Goal: Transaction & Acquisition: Purchase product/service

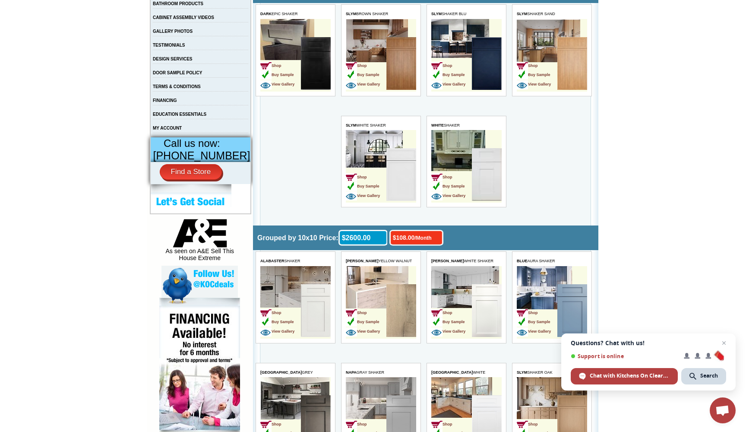
scroll to position [248, 0]
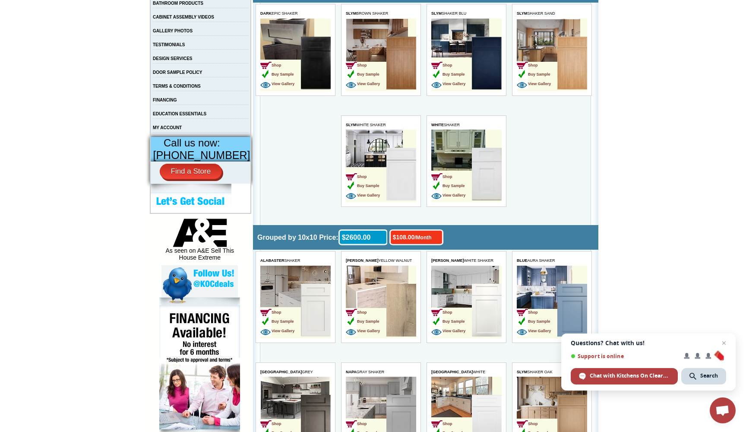
click at [486, 174] on img at bounding box center [486, 174] width 30 height 53
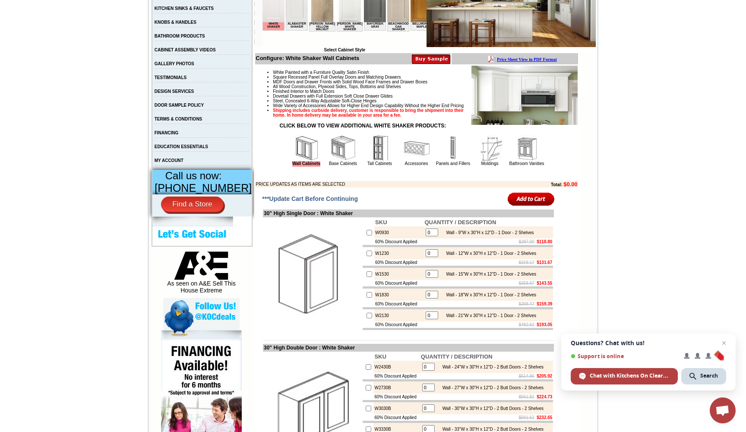
scroll to position [217, 0]
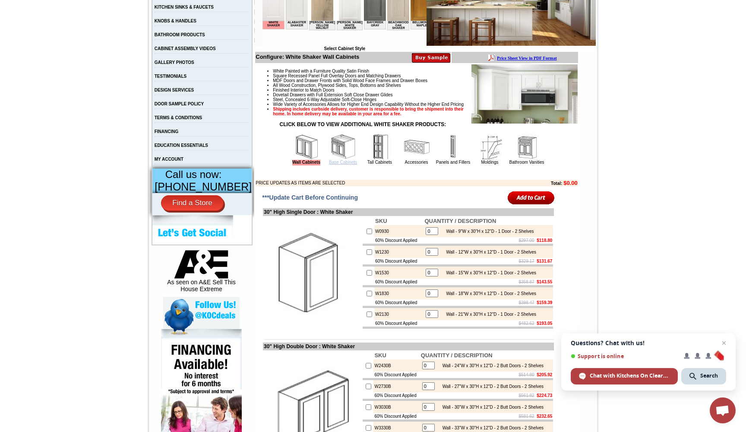
click at [334, 164] on link "Base Cabinets" at bounding box center [343, 162] width 28 height 5
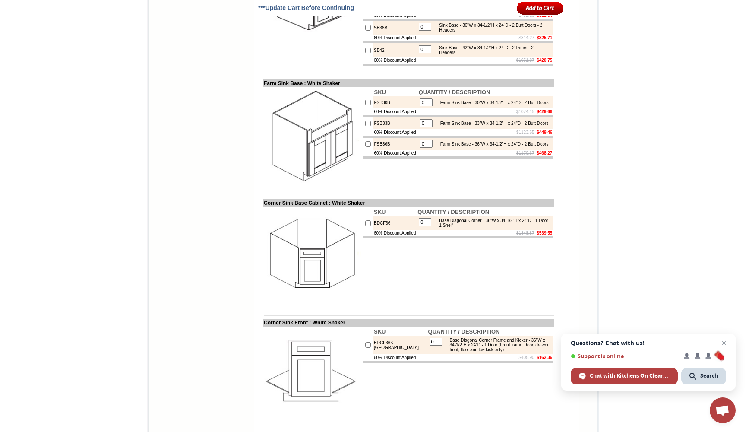
scroll to position [976, 0]
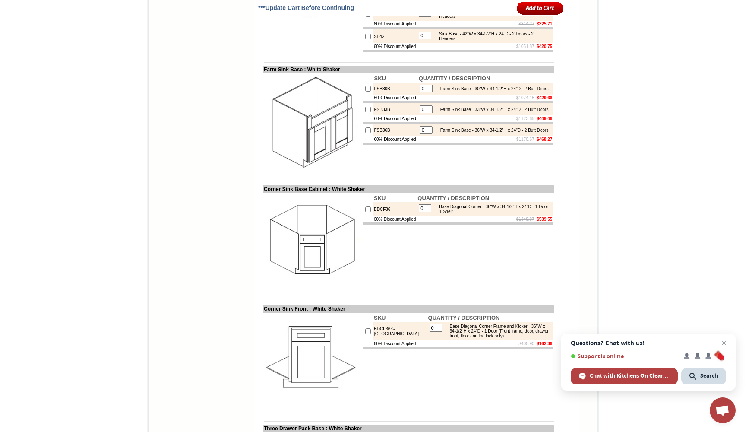
click at [427, 212] on input "0" at bounding box center [425, 208] width 13 height 8
type input "1"
checkbox input "true"
click at [673, 246] on body "1-888-621-0925 Contact Us Find a Store Send Us a Design View Cart Shipping* Una…" at bounding box center [373, 392] width 746 height 2737
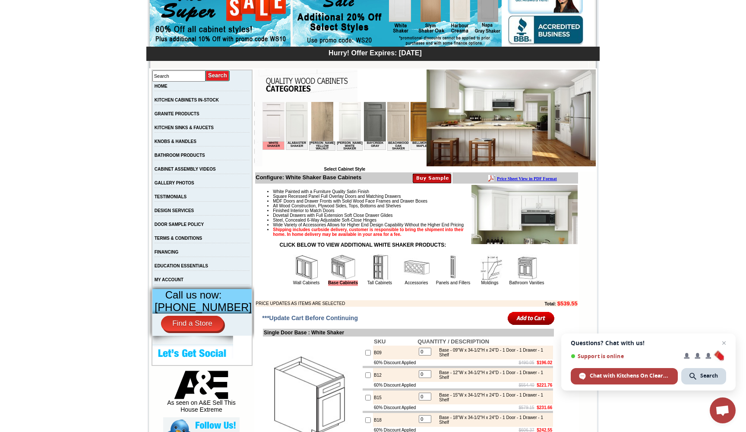
scroll to position [153, 0]
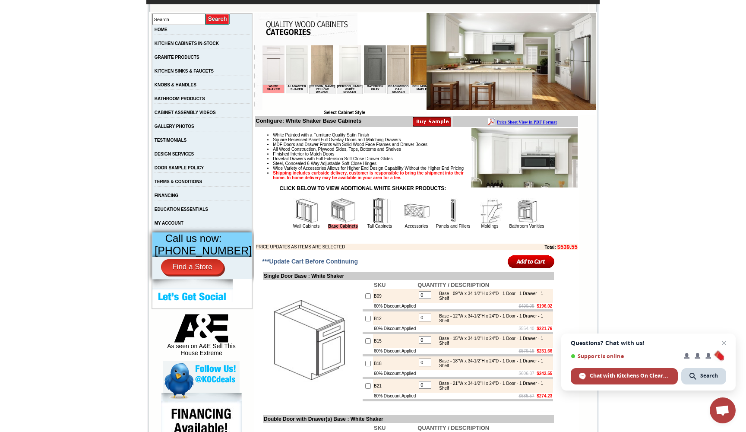
click at [520, 268] on input "image" at bounding box center [531, 261] width 47 height 14
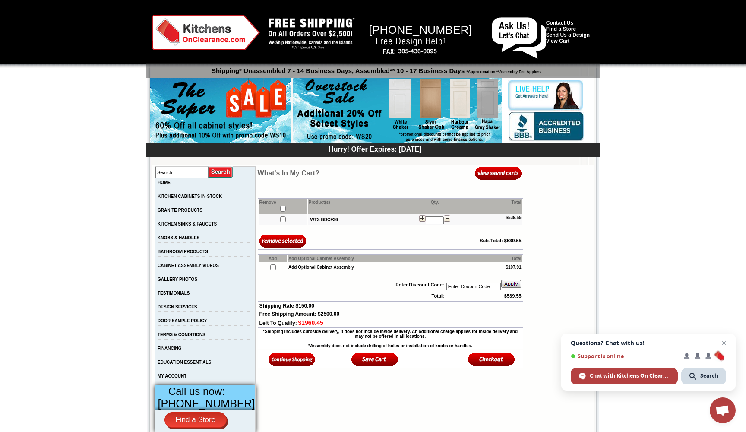
click at [285, 366] on img at bounding box center [291, 359] width 47 height 14
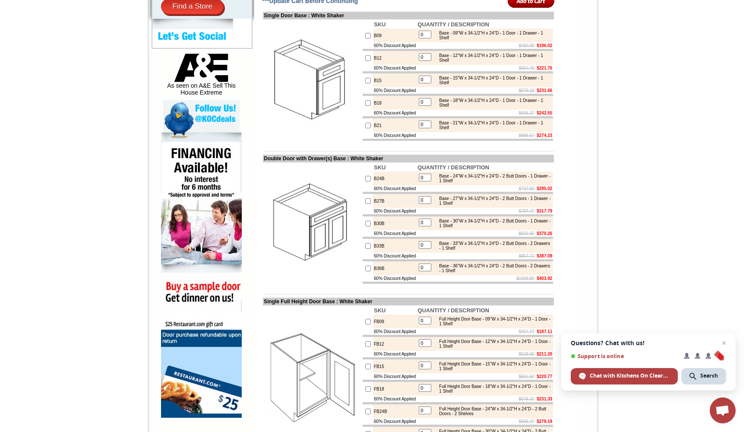
scroll to position [412, 0]
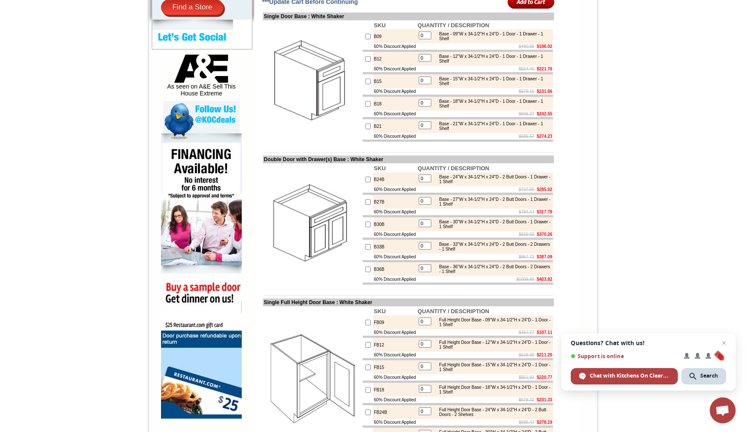
click at [363, 276] on td at bounding box center [368, 269] width 10 height 14
click at [365, 272] on input "checkbox" at bounding box center [368, 269] width 6 height 6
checkbox input "true"
type input "1"
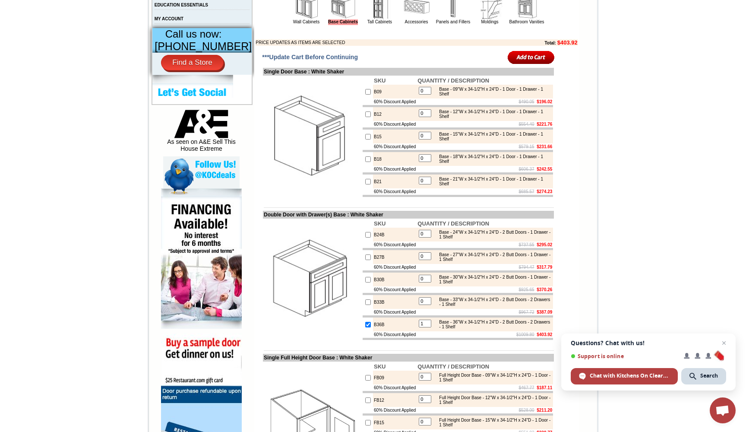
scroll to position [317, 0]
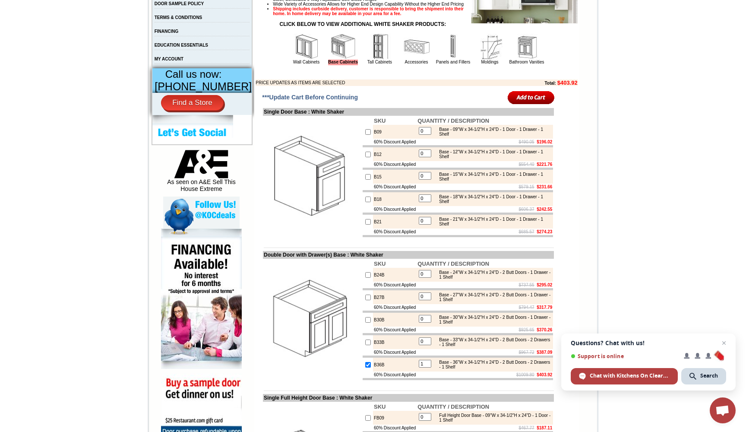
click at [365, 157] on input "checkbox" at bounding box center [368, 155] width 6 height 6
checkbox input "true"
type input "1"
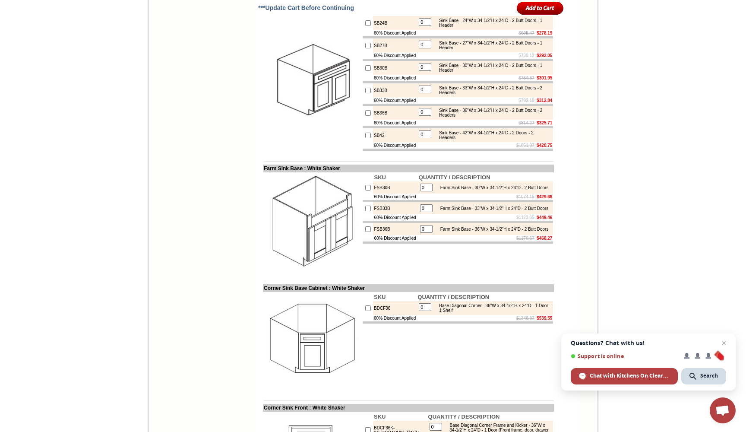
scroll to position [877, 0]
click at [365, 138] on input "checkbox" at bounding box center [368, 135] width 6 height 6
checkbox input "true"
type input "1"
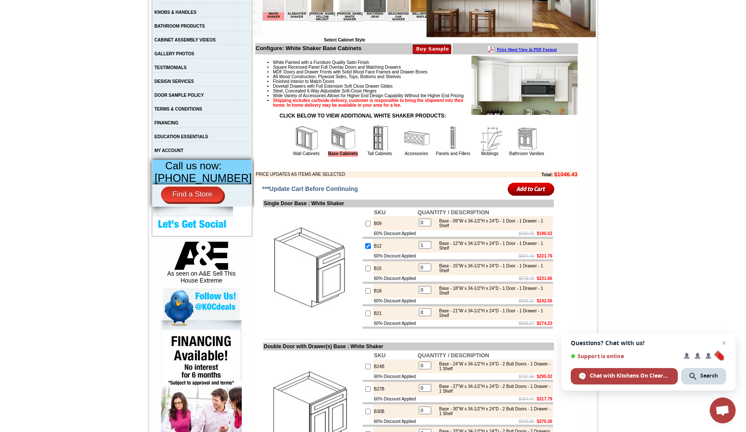
scroll to position [189, 0]
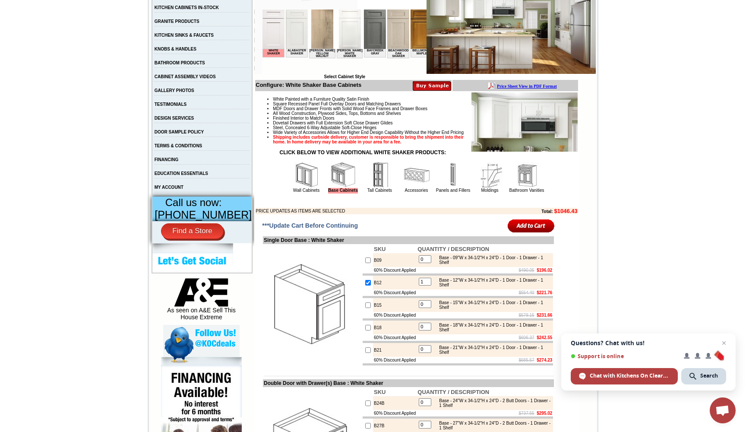
click at [528, 233] on input "image" at bounding box center [531, 225] width 47 height 14
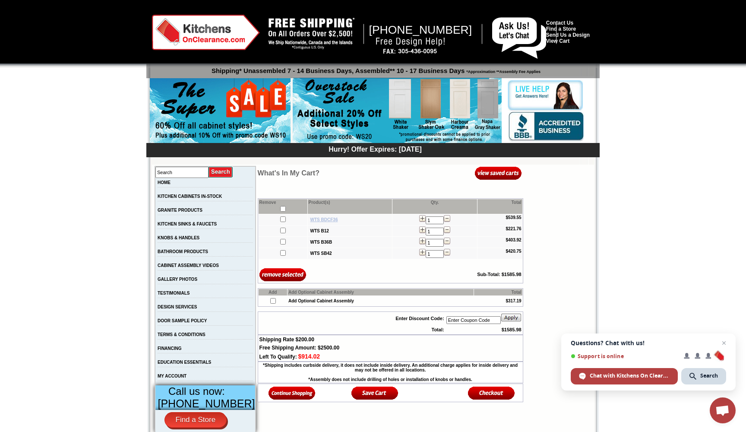
click at [322, 221] on b "WTS BDCF36" at bounding box center [324, 219] width 28 height 5
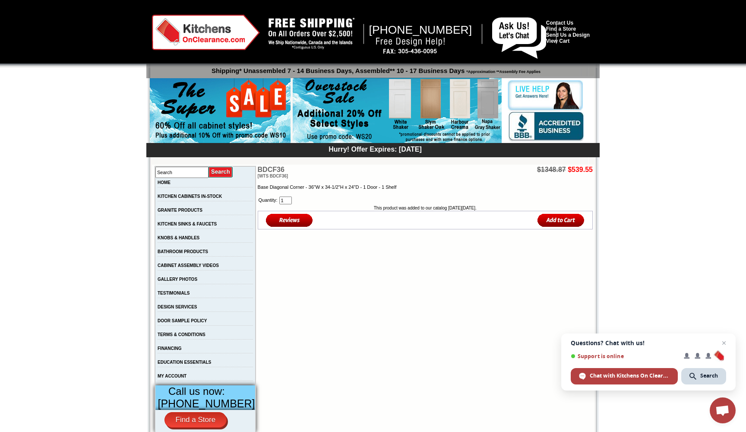
click at [356, 184] on p "Base Diagonal Corner - 36"W x 34-1/2"H x 24"D - 1 Door - 1 Shelf" at bounding box center [425, 186] width 335 height 7
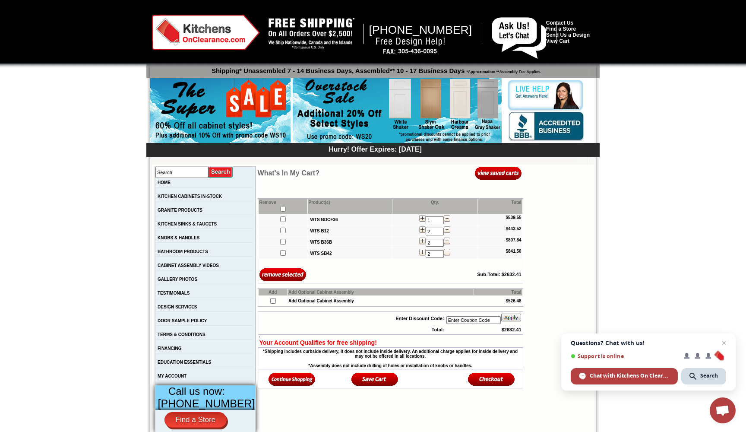
click at [285, 382] on img at bounding box center [291, 379] width 47 height 14
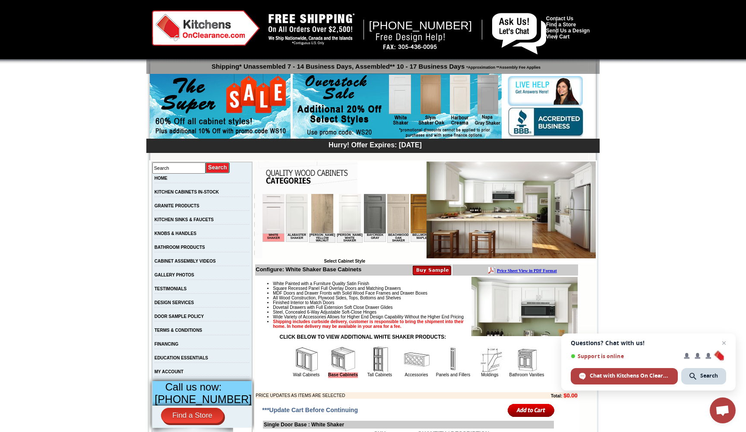
scroll to position [75, 0]
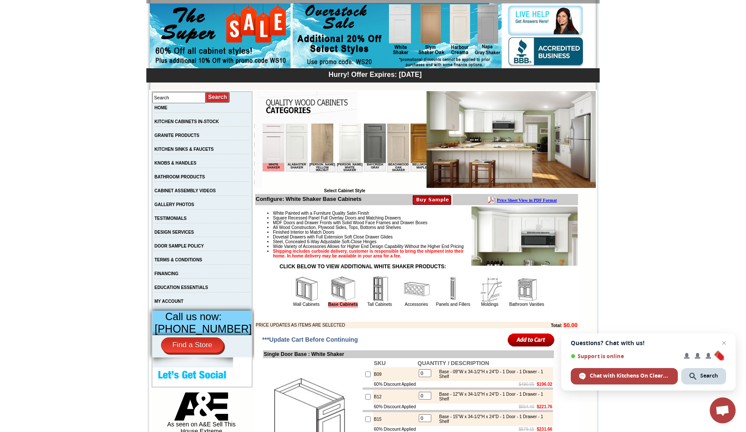
click at [449, 301] on img at bounding box center [453, 289] width 26 height 26
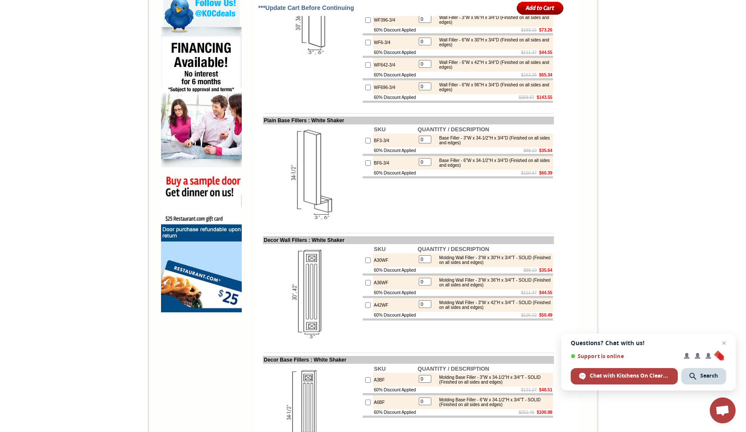
scroll to position [525, 0]
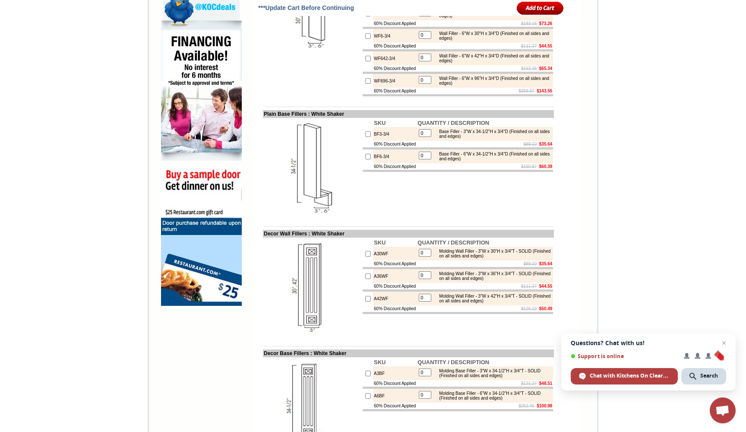
click at [365, 159] on input "checkbox" at bounding box center [368, 157] width 6 height 6
checkbox input "true"
type input "1"
click at [365, 137] on input "checkbox" at bounding box center [368, 134] width 6 height 6
checkbox input "true"
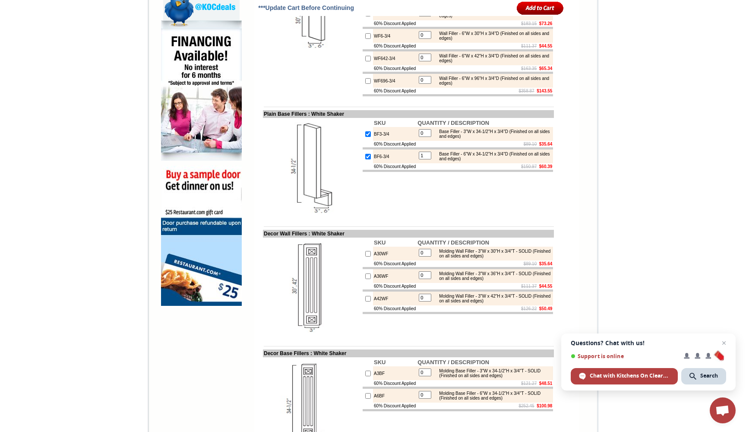
type input "1"
click at [537, 13] on input "image" at bounding box center [540, 8] width 47 height 14
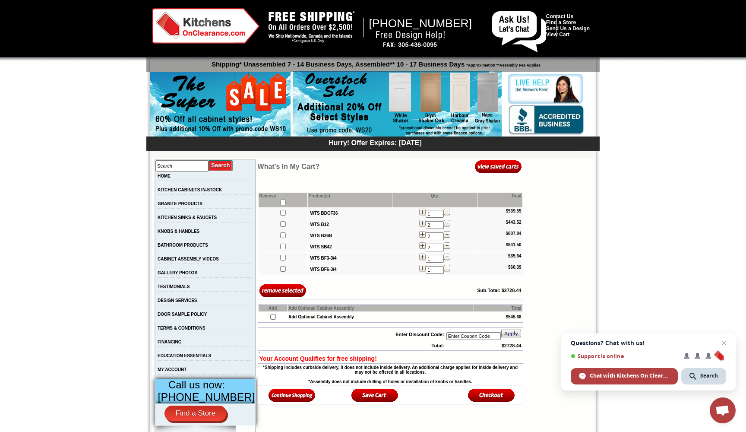
scroll to position [5, 0]
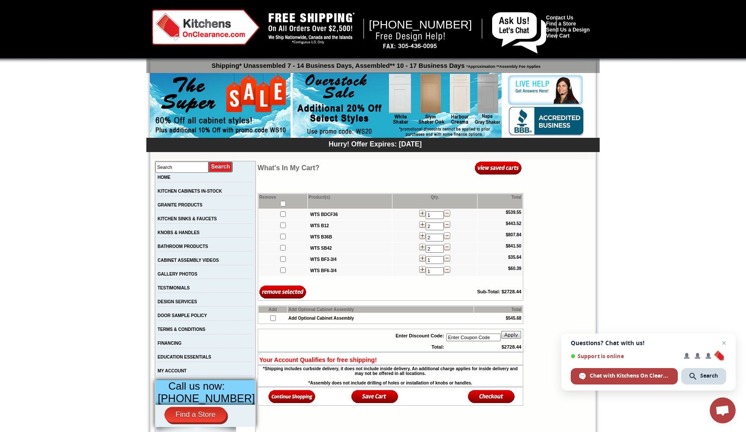
click at [291, 398] on img at bounding box center [291, 396] width 47 height 14
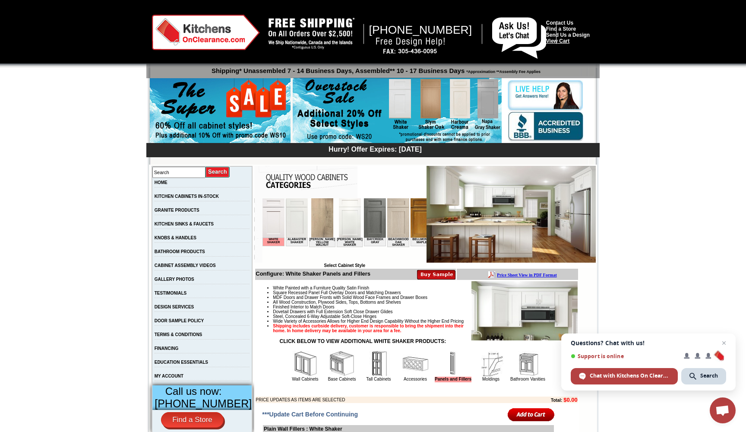
click at [562, 40] on link "View Cart" at bounding box center [557, 41] width 23 height 6
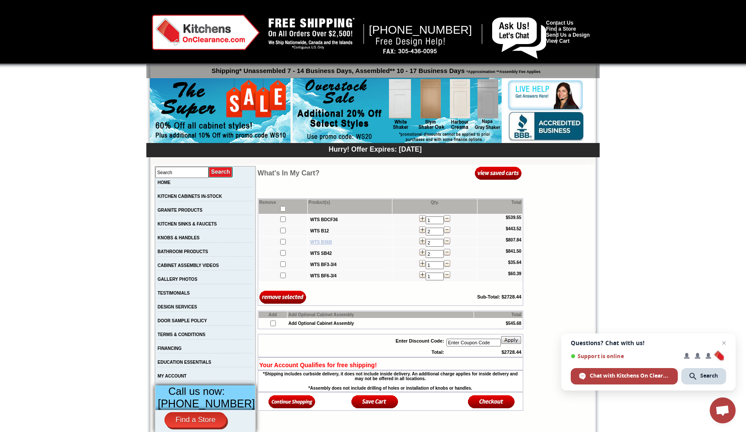
click at [314, 242] on b "WTS B36B" at bounding box center [321, 242] width 22 height 5
click at [282, 400] on img at bounding box center [291, 401] width 47 height 14
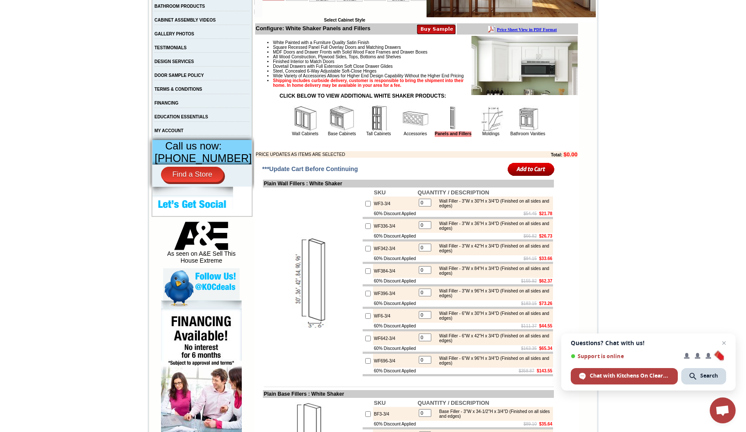
scroll to position [290, 0]
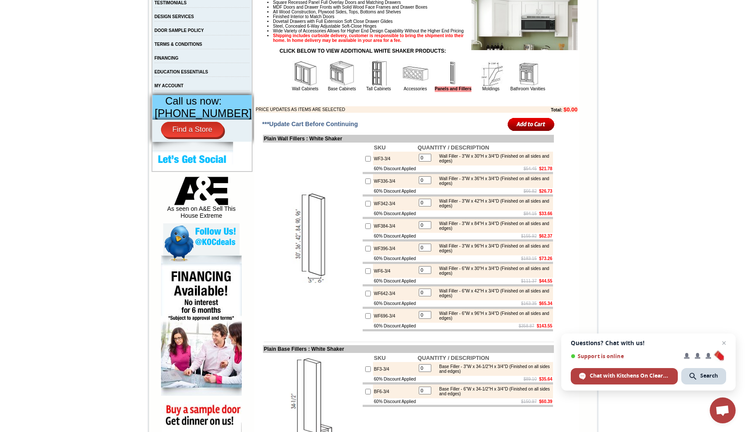
click at [294, 86] on img at bounding box center [305, 73] width 26 height 26
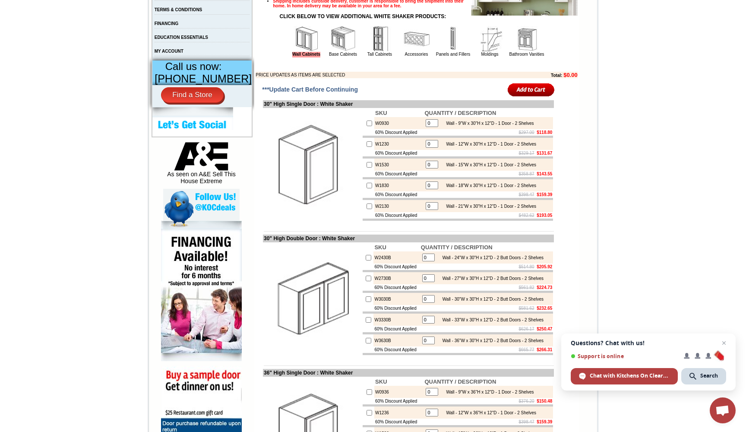
click at [366, 322] on input "checkbox" at bounding box center [369, 320] width 6 height 6
checkbox input "true"
type input "1"
click at [366, 343] on input "checkbox" at bounding box center [369, 341] width 6 height 6
checkbox input "true"
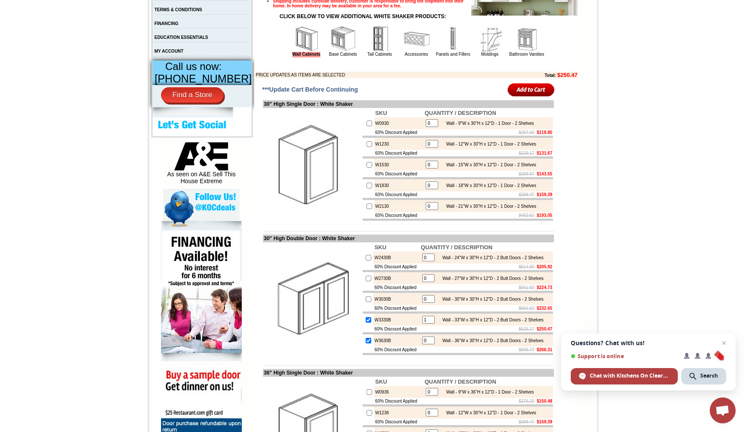
type input "1"
click at [366, 147] on input "checkbox" at bounding box center [369, 144] width 6 height 6
checkbox input "true"
type input "1"
click at [425, 323] on input "1" at bounding box center [428, 320] width 13 height 8
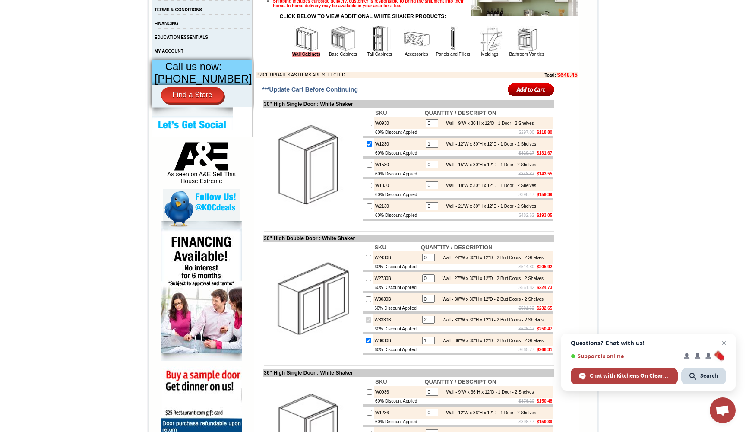
type input "2"
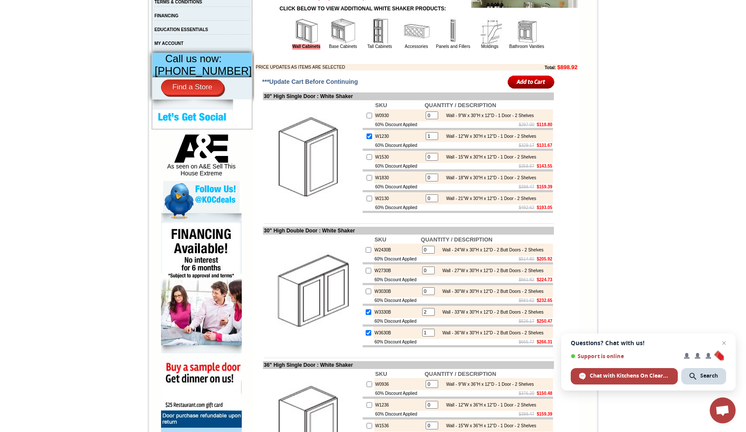
scroll to position [335, 0]
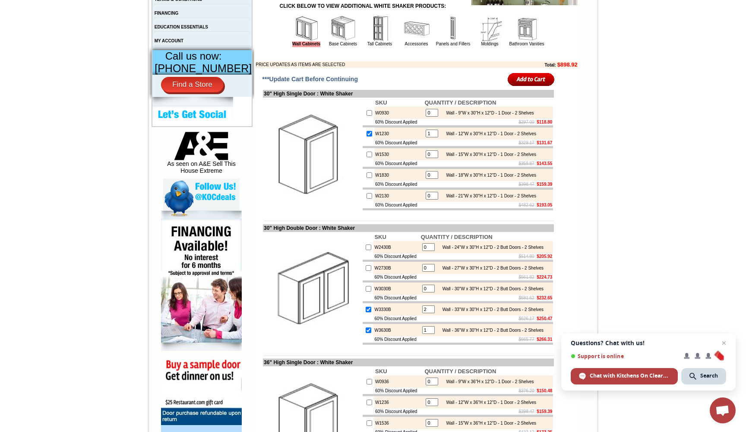
click at [363, 294] on td at bounding box center [368, 288] width 11 height 12
click at [366, 291] on input "checkbox" at bounding box center [369, 289] width 6 height 6
checkbox input "true"
type input "1"
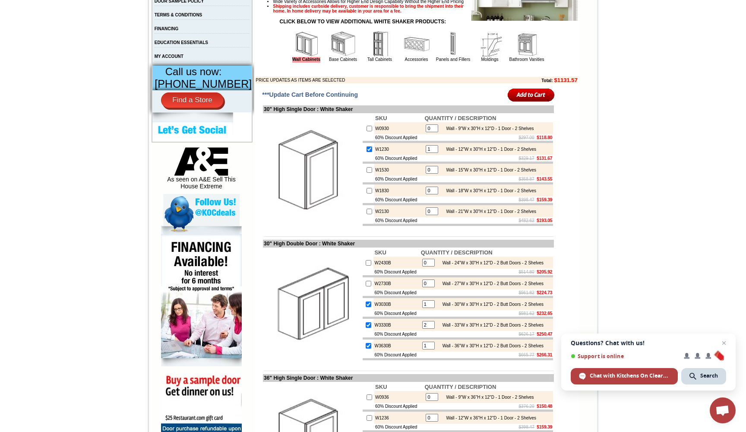
scroll to position [323, 0]
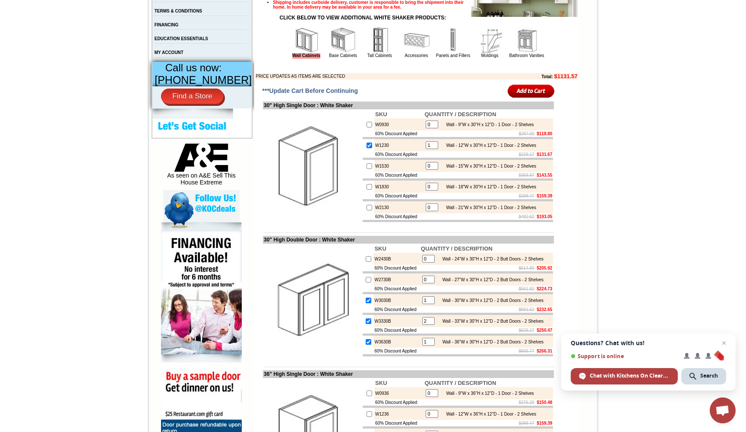
click at [366, 148] on input "checkbox" at bounding box center [369, 145] width 6 height 6
checkbox input "false"
type input "0"
click at [363, 306] on td at bounding box center [368, 300] width 11 height 12
click at [366, 303] on input "checkbox" at bounding box center [369, 300] width 6 height 6
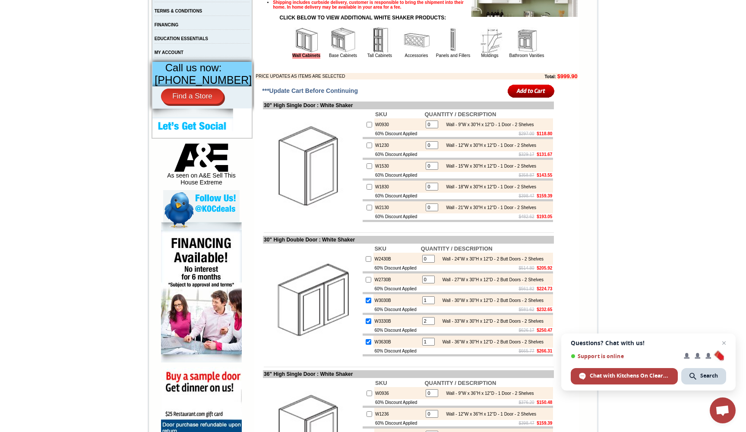
checkbox input "false"
type input "0"
click at [366, 324] on input "checkbox" at bounding box center [369, 321] width 6 height 6
checkbox input "false"
type input "0"
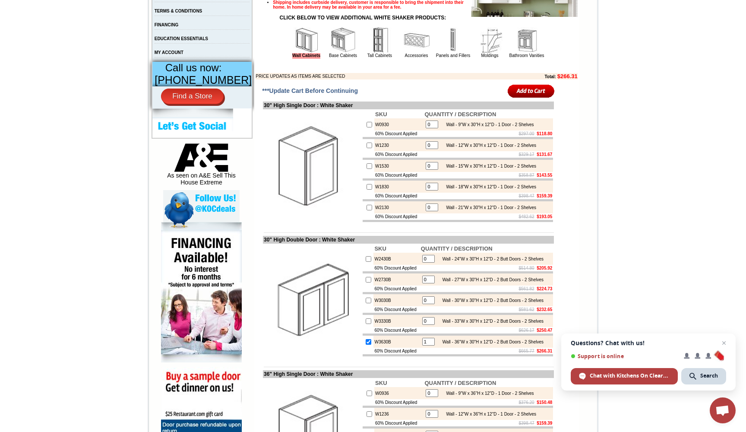
click at [366, 344] on input "checkbox" at bounding box center [369, 342] width 6 height 6
checkbox input "false"
type input "0"
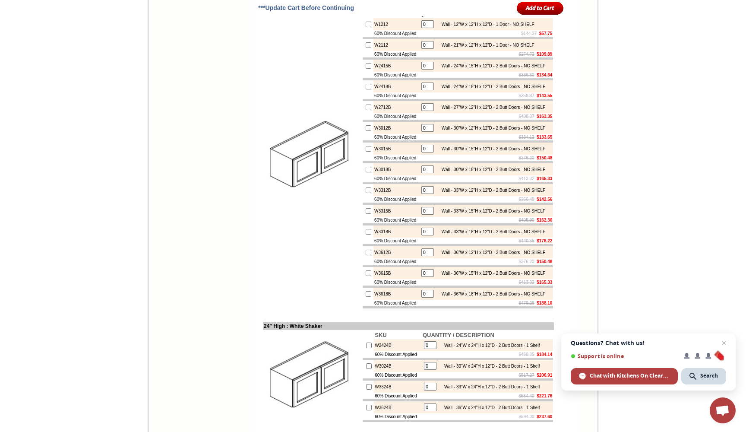
scroll to position [1229, 0]
click at [366, 193] on input "checkbox" at bounding box center [369, 190] width 6 height 6
checkbox input "true"
type input "1"
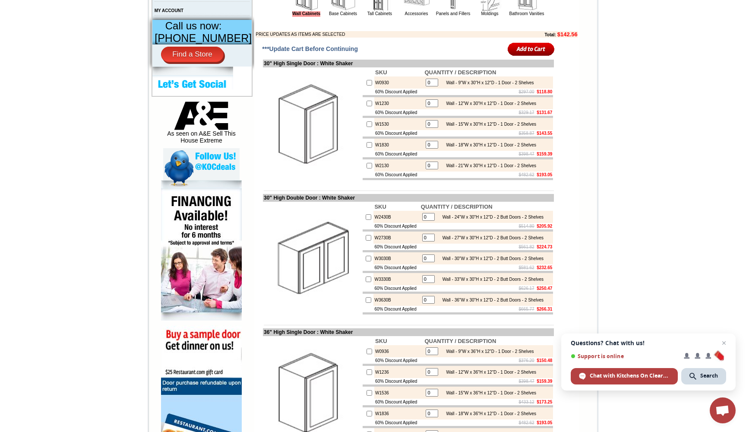
scroll to position [364, 0]
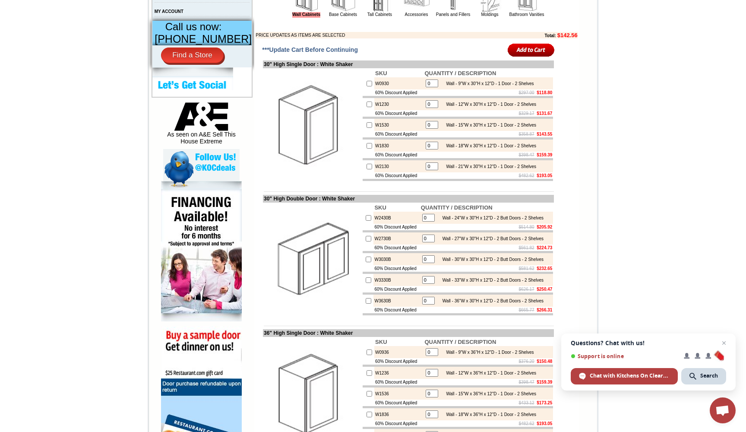
click at [366, 303] on input "checkbox" at bounding box center [369, 301] width 6 height 6
checkbox input "true"
type input "1"
click at [366, 107] on input "checkbox" at bounding box center [369, 104] width 6 height 6
checkbox input "true"
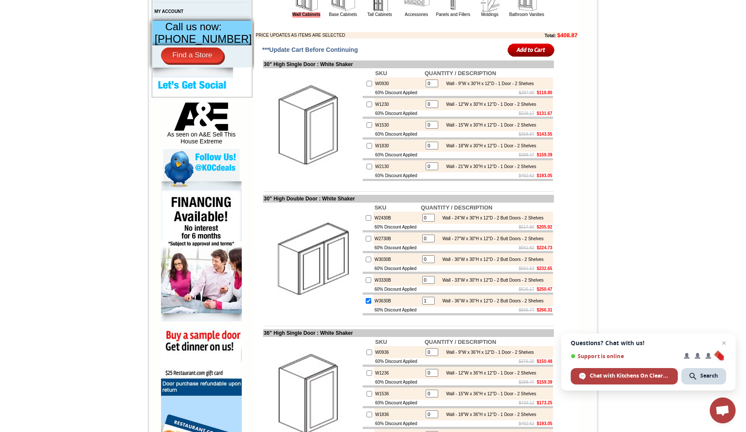
type input "1"
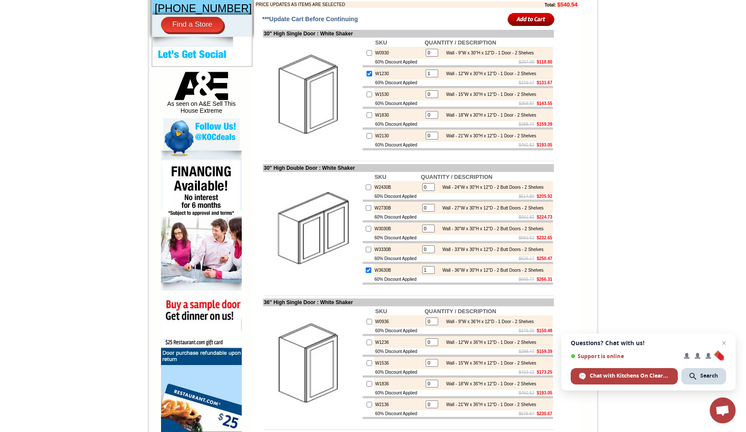
scroll to position [398, 0]
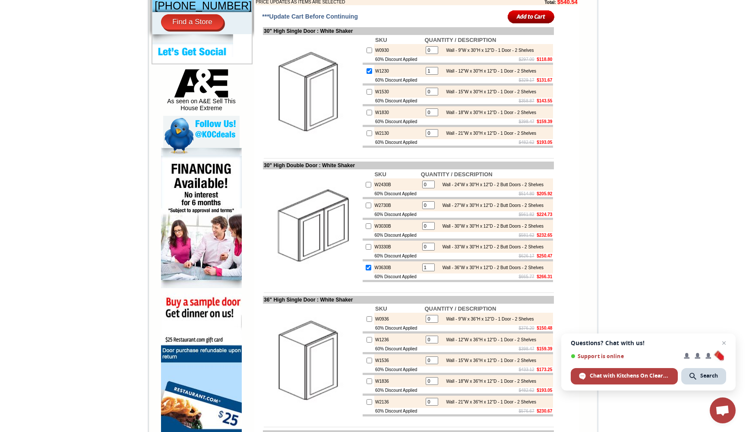
click at [366, 250] on input "checkbox" at bounding box center [369, 247] width 6 height 6
checkbox input "true"
type input "1"
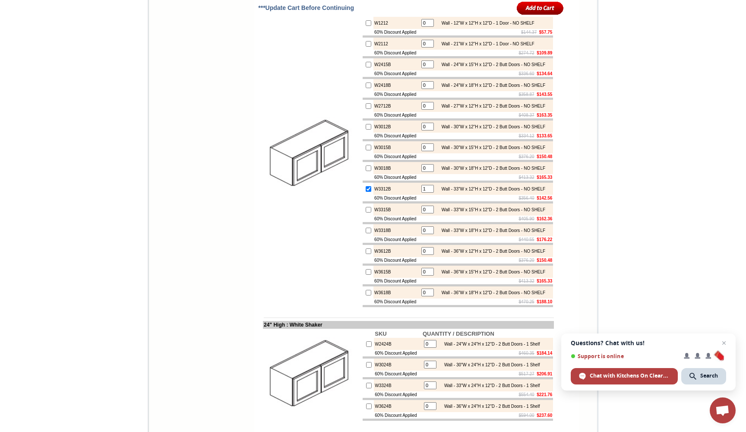
scroll to position [1233, 0]
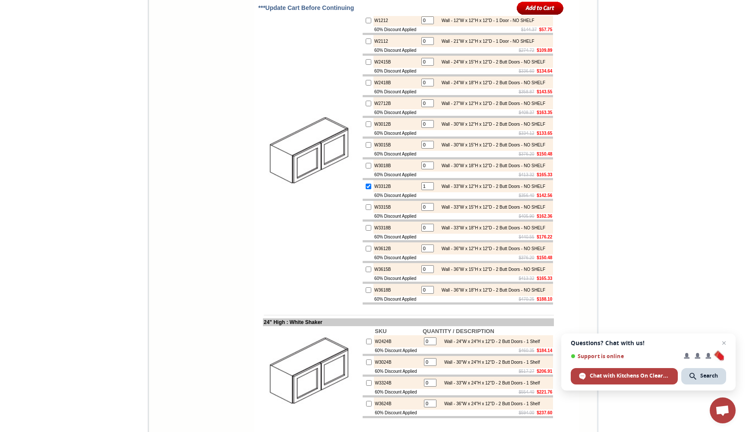
click at [366, 127] on input "checkbox" at bounding box center [369, 124] width 6 height 6
checkbox input "true"
type input "1"
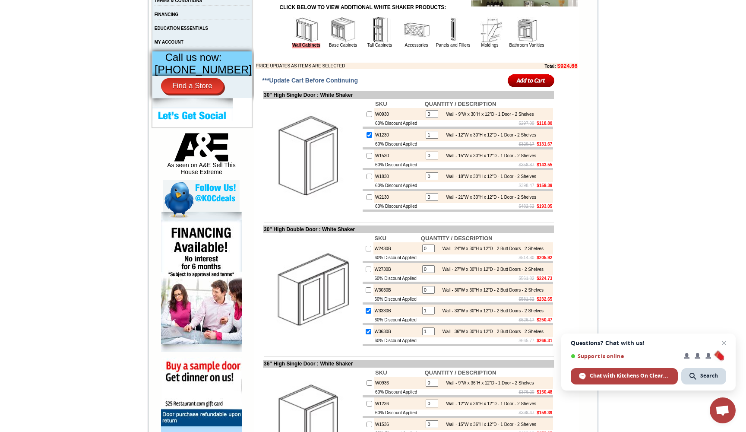
scroll to position [339, 0]
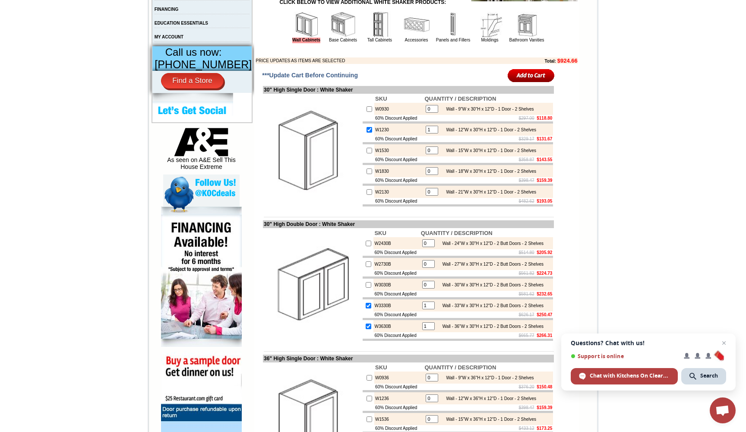
click at [363, 291] on td at bounding box center [368, 284] width 11 height 12
click at [366, 287] on input "checkbox" at bounding box center [369, 285] width 6 height 6
checkbox input "true"
type input "1"
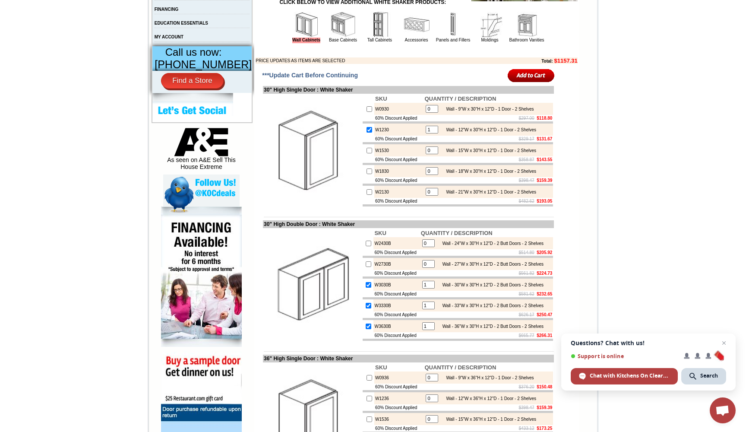
click at [426, 133] on input "1" at bounding box center [432, 130] width 13 height 8
type input "2"
click at [534, 82] on input "image" at bounding box center [531, 75] width 47 height 14
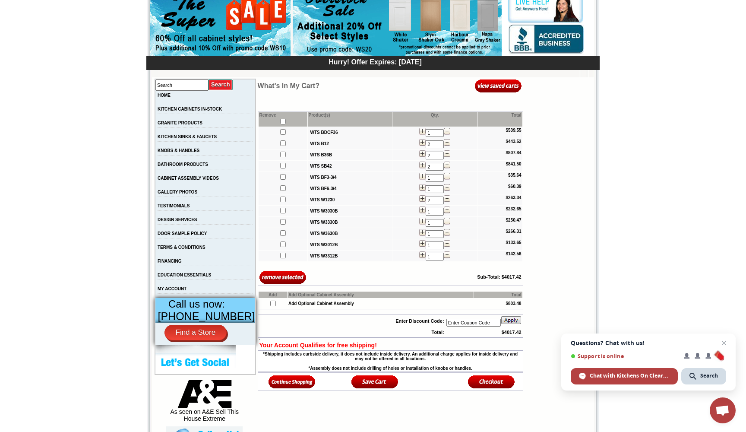
scroll to position [90, 0]
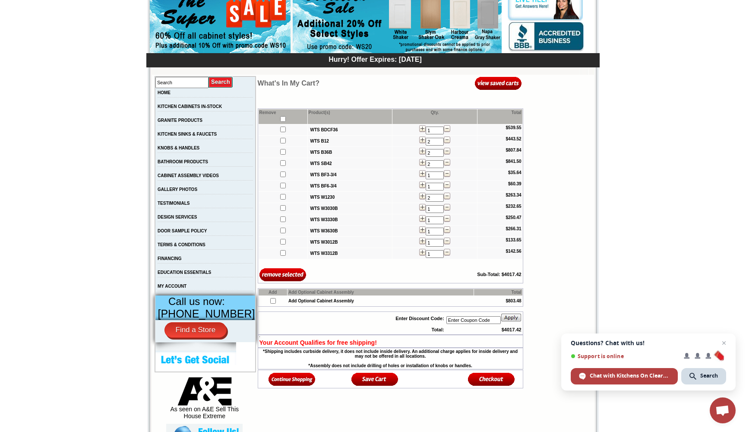
click at [281, 383] on img at bounding box center [291, 379] width 47 height 14
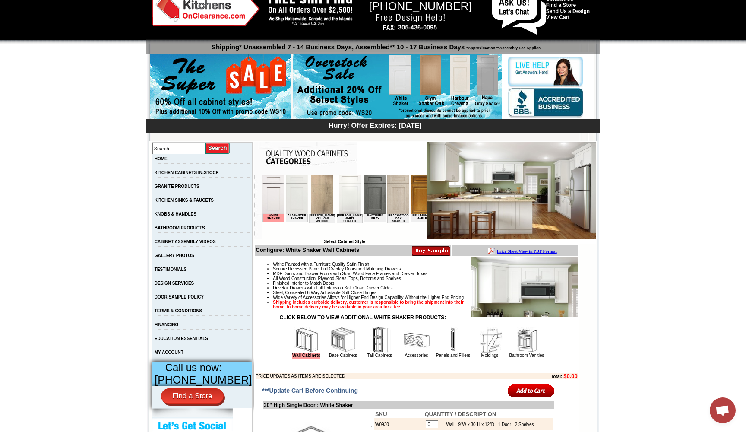
scroll to position [25, 0]
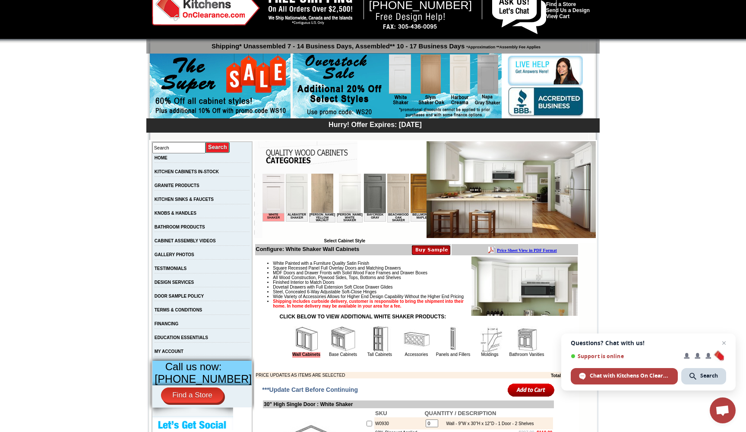
click at [451, 347] on img at bounding box center [453, 339] width 26 height 26
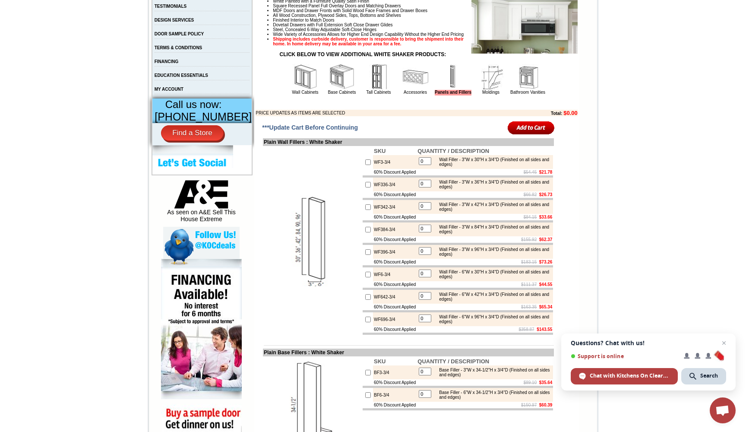
scroll to position [291, 0]
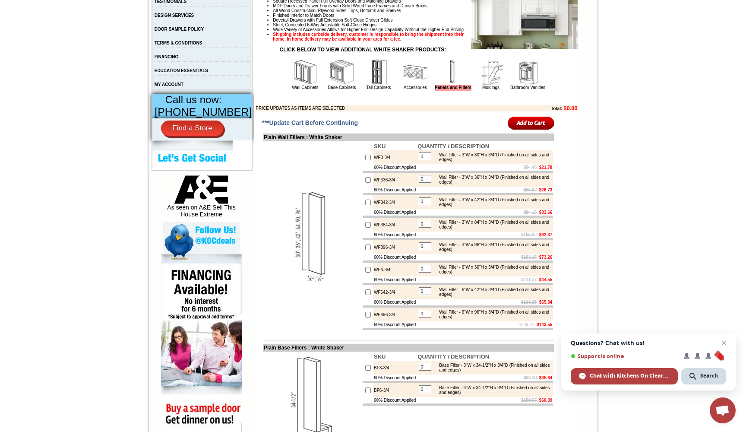
click at [365, 160] on input "checkbox" at bounding box center [368, 158] width 6 height 6
checkbox input "true"
type input "1"
click at [516, 130] on input "image" at bounding box center [531, 123] width 47 height 14
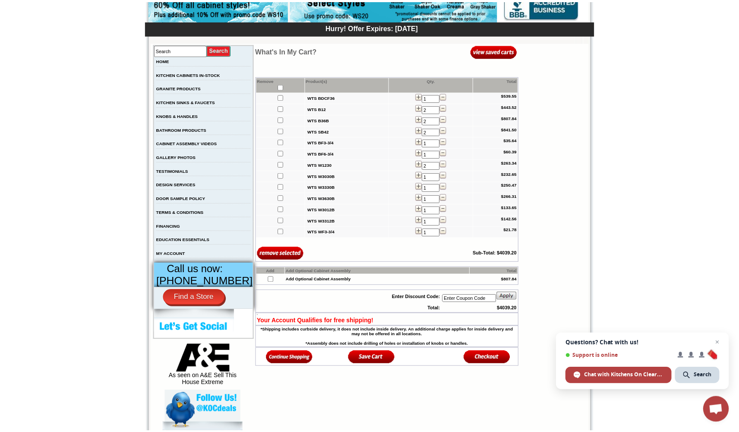
scroll to position [133, 0]
